Goal: Information Seeking & Learning: Learn about a topic

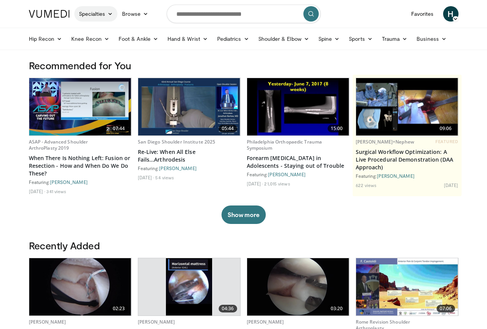
click at [107, 13] on icon at bounding box center [109, 13] width 5 height 5
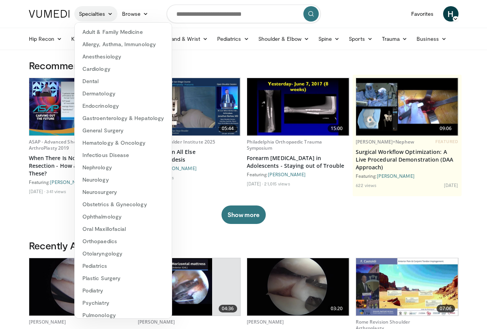
click at [107, 13] on icon at bounding box center [109, 13] width 5 height 5
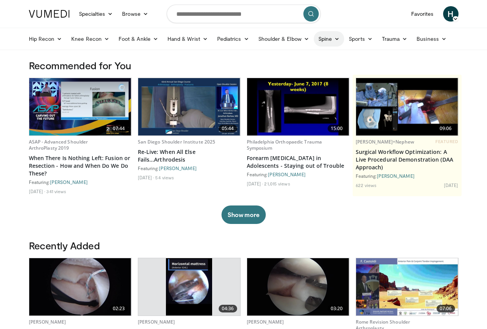
click at [314, 39] on link "Spine" at bounding box center [329, 38] width 30 height 15
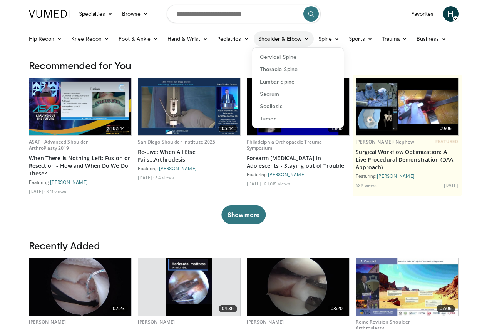
click at [285, 35] on link "Shoulder & Elbow" at bounding box center [284, 38] width 60 height 15
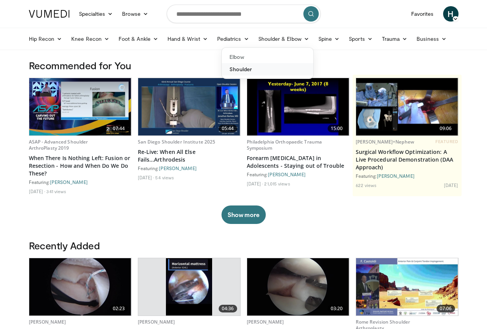
click at [224, 69] on link "Shoulder" at bounding box center [268, 69] width 92 height 12
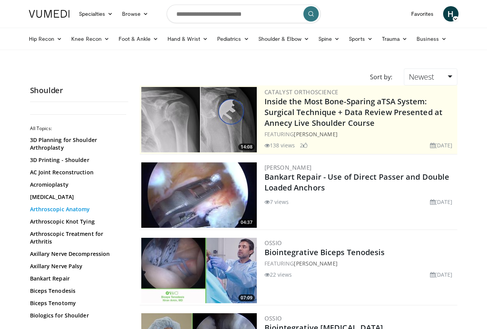
click at [32, 206] on link "Arthroscopic Anatomy" at bounding box center [77, 210] width 94 height 8
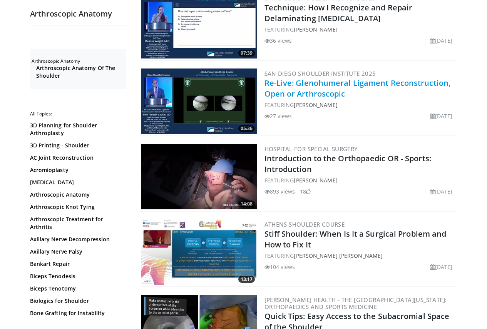
scroll to position [578, 0]
